Goal: Find specific page/section: Find specific page/section

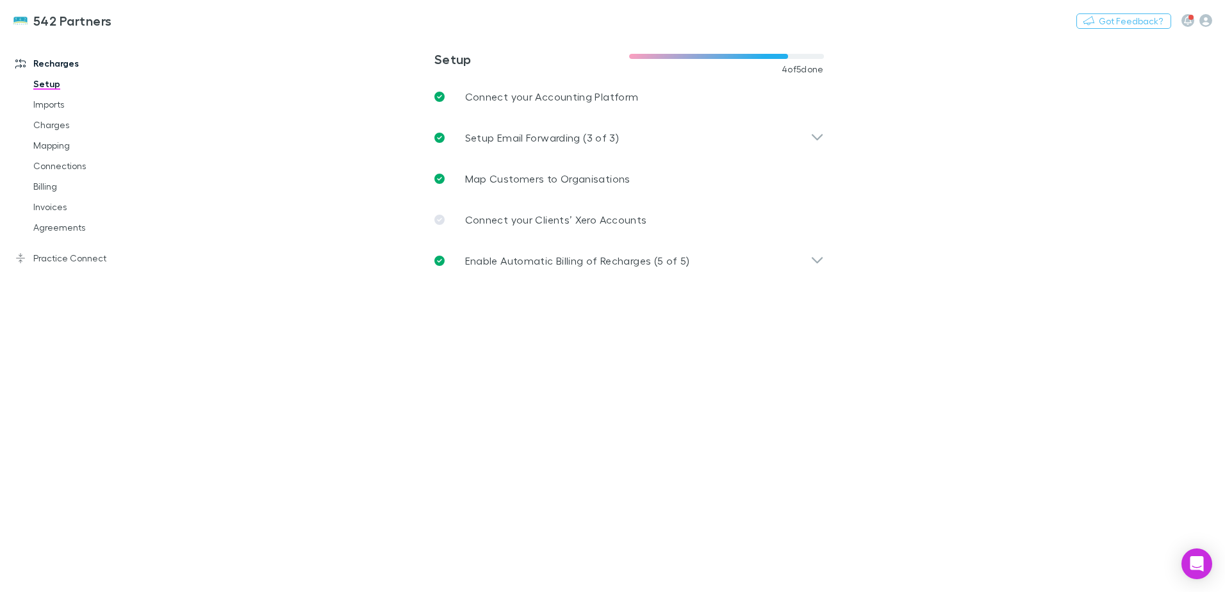
click at [47, 228] on link "Agreements" at bounding box center [96, 227] width 152 height 20
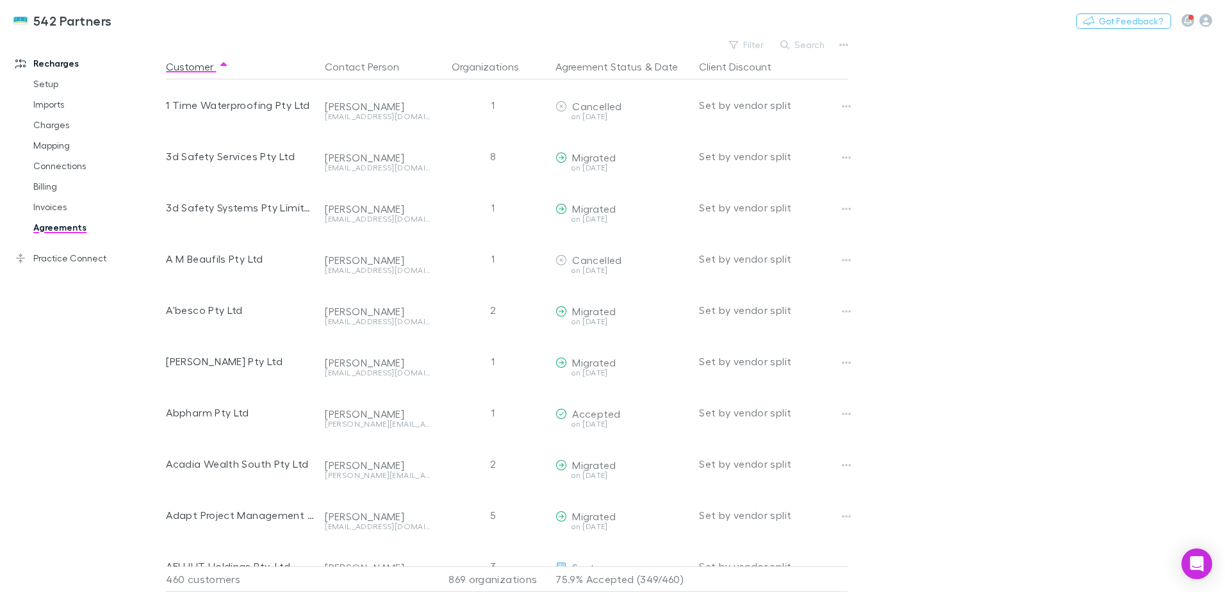
click at [794, 46] on button "Search" at bounding box center [803, 44] width 58 height 15
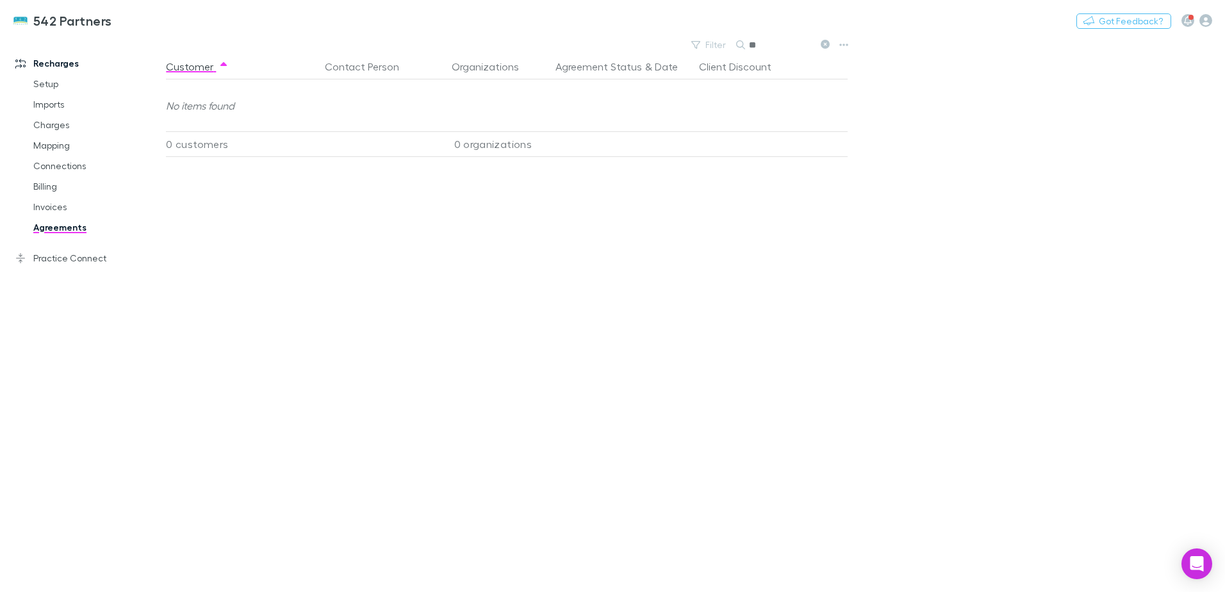
type input "*"
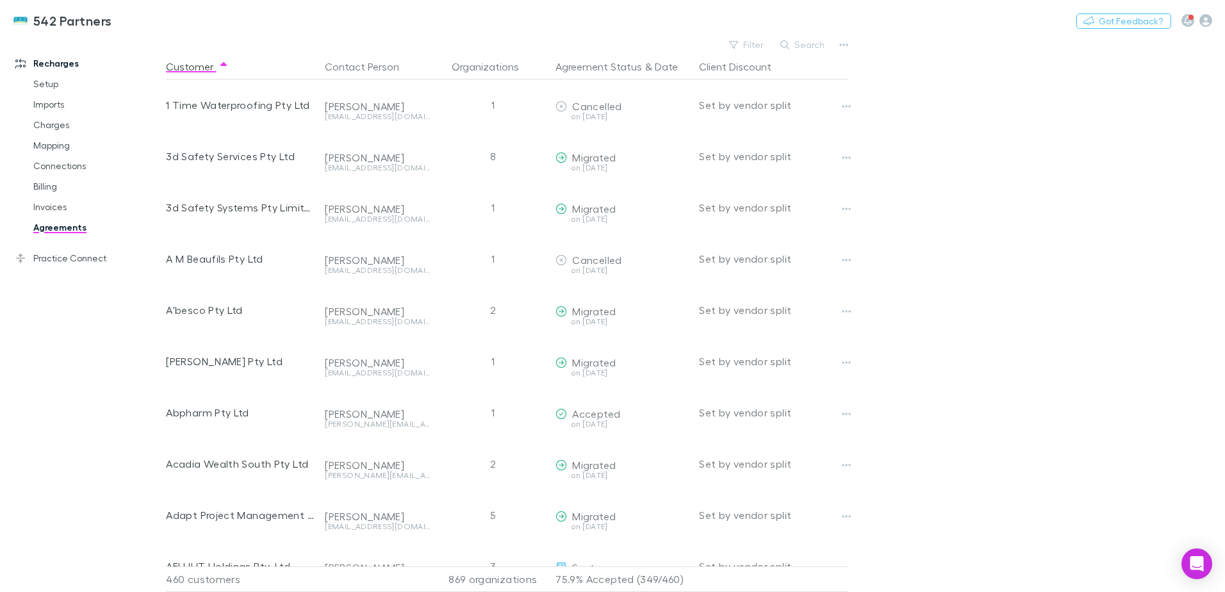
click at [801, 40] on button "Search" at bounding box center [803, 44] width 58 height 15
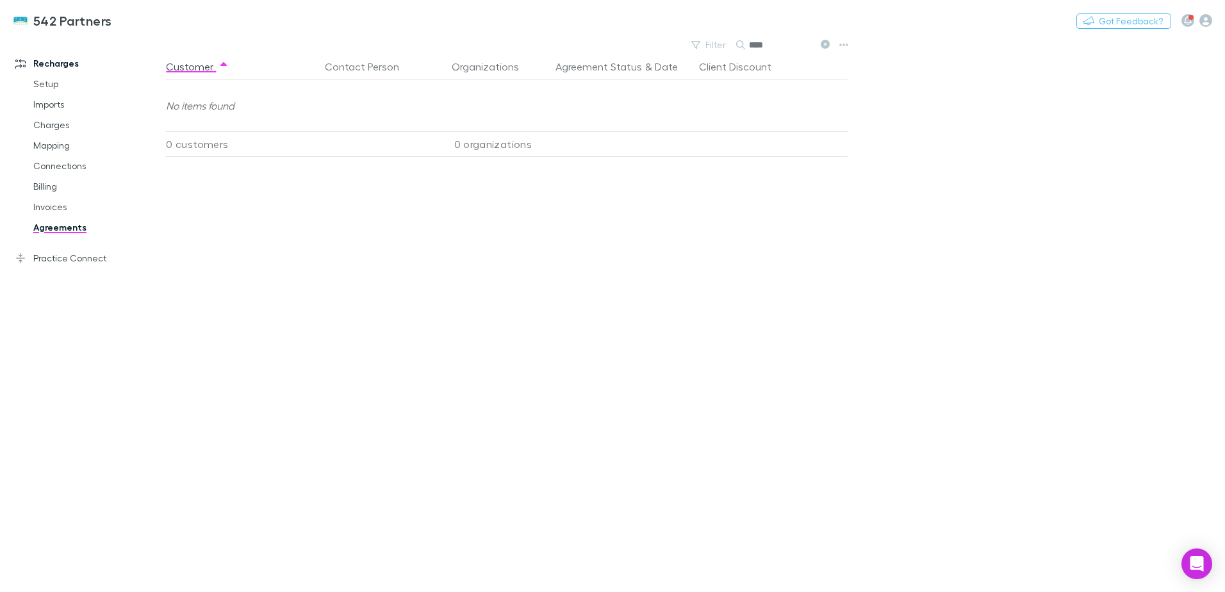
type input "*****"
drag, startPoint x: 792, startPoint y: 47, endPoint x: 724, endPoint y: 41, distance: 68.1
click at [724, 41] on div "Filter Search *****" at bounding box center [760, 45] width 150 height 18
type input "*"
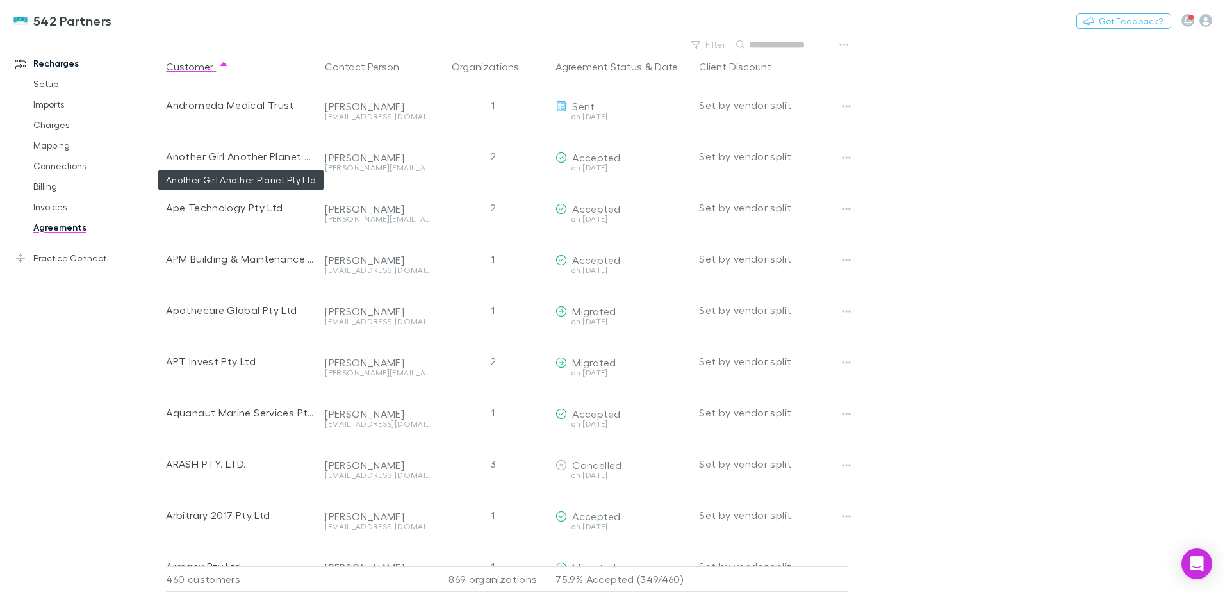
scroll to position [1153, 0]
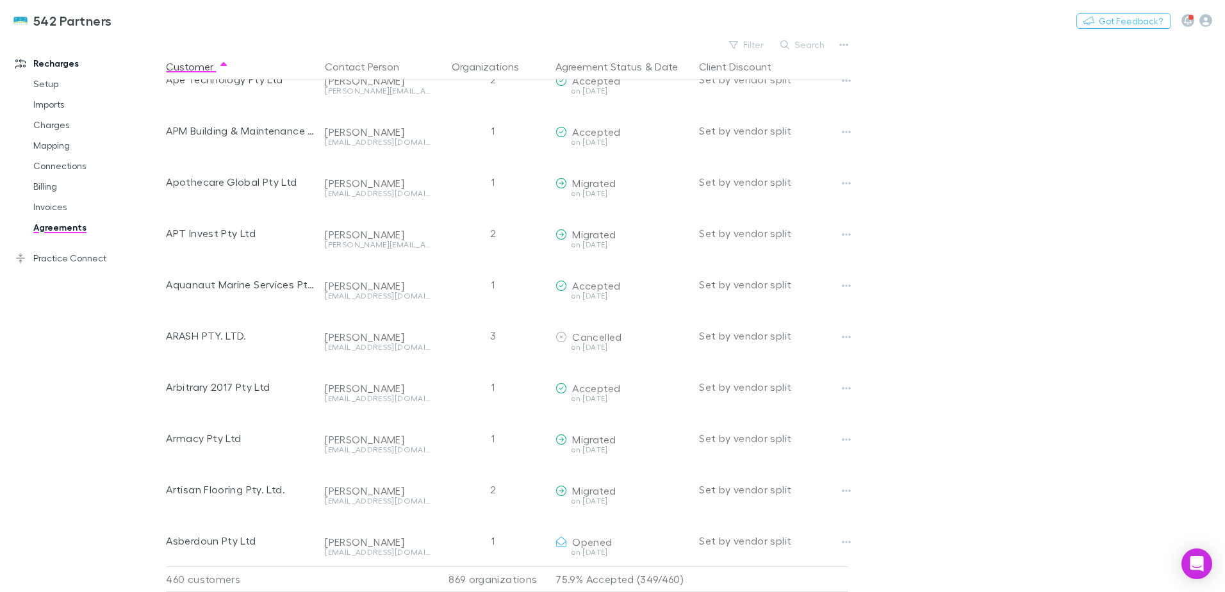
click at [48, 202] on link "Invoices" at bounding box center [96, 207] width 152 height 20
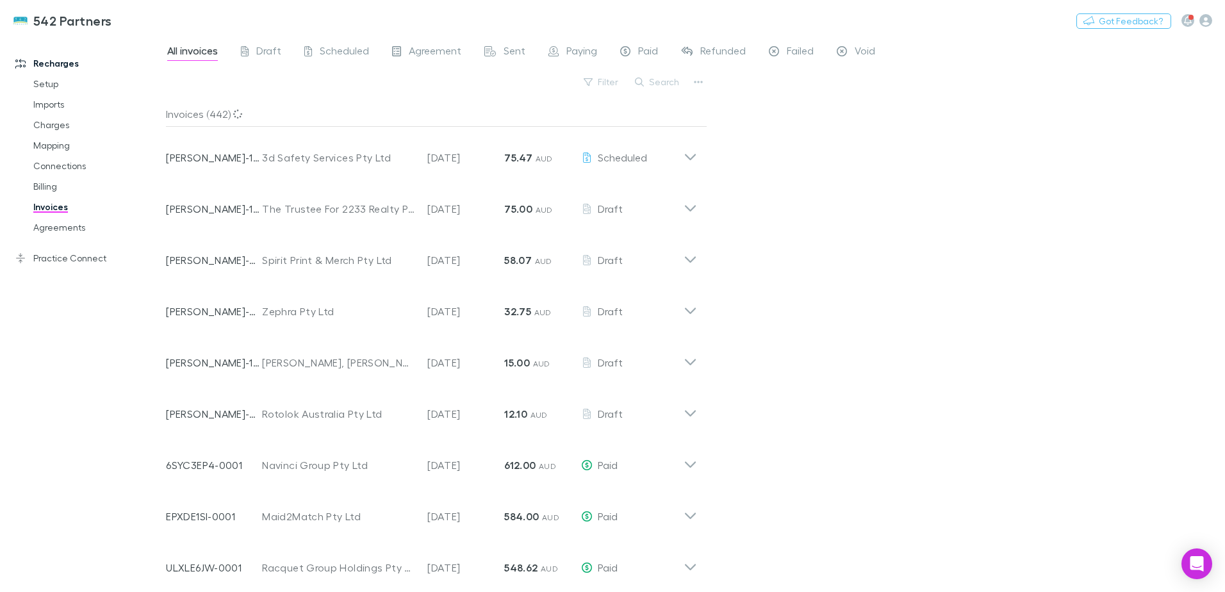
click at [643, 78] on icon "button" at bounding box center [639, 82] width 9 height 9
type input "*"
